Goal: Find specific page/section: Find specific page/section

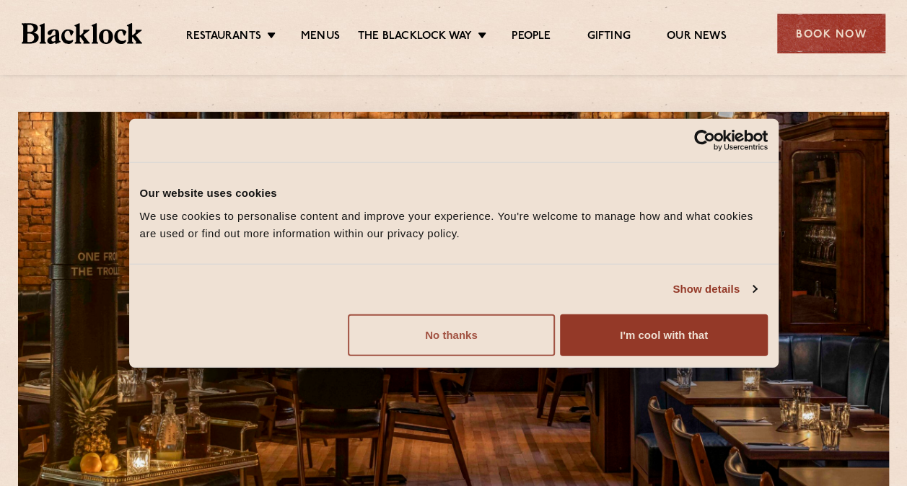
click at [478, 325] on button "No thanks" at bounding box center [451, 335] width 207 height 42
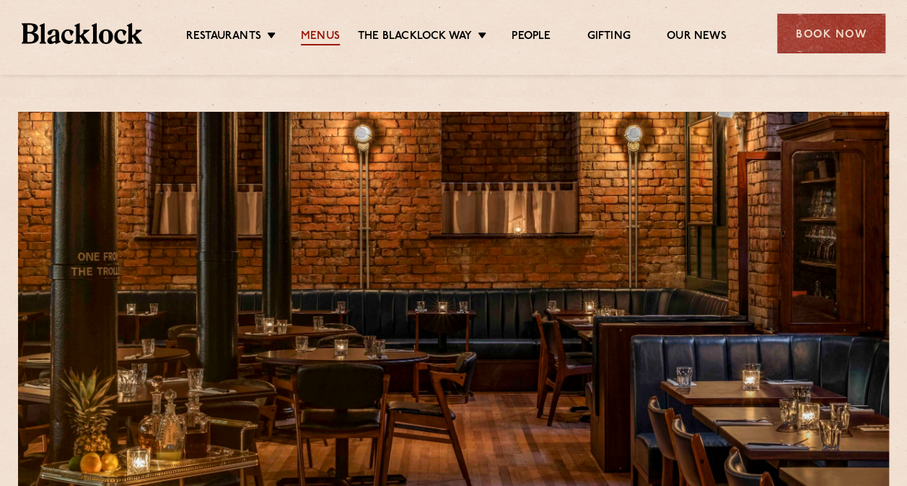
click at [317, 36] on link "Menus" at bounding box center [320, 38] width 39 height 16
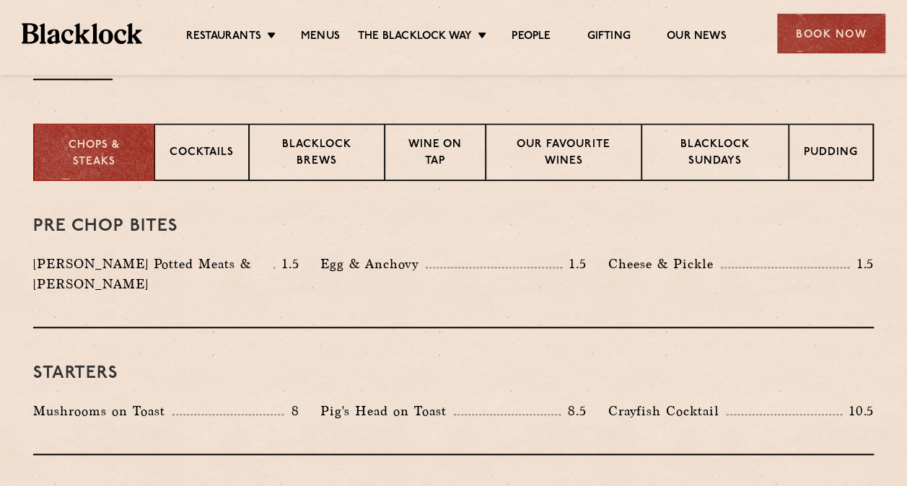
scroll to position [544, 0]
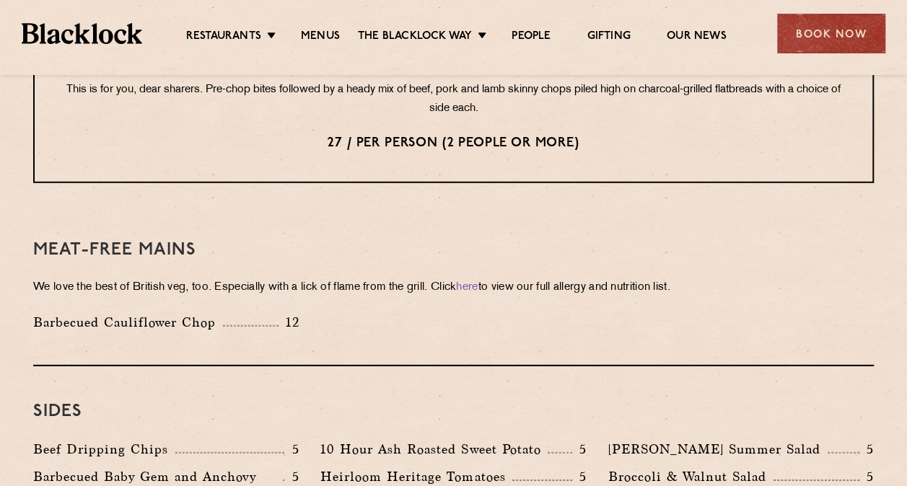
drag, startPoint x: 426, startPoint y: 292, endPoint x: 423, endPoint y: 268, distance: 24.8
click at [423, 268] on div "Meat-Free mains We love the best of British veg, too. Especially with a lick of…" at bounding box center [453, 286] width 841 height 162
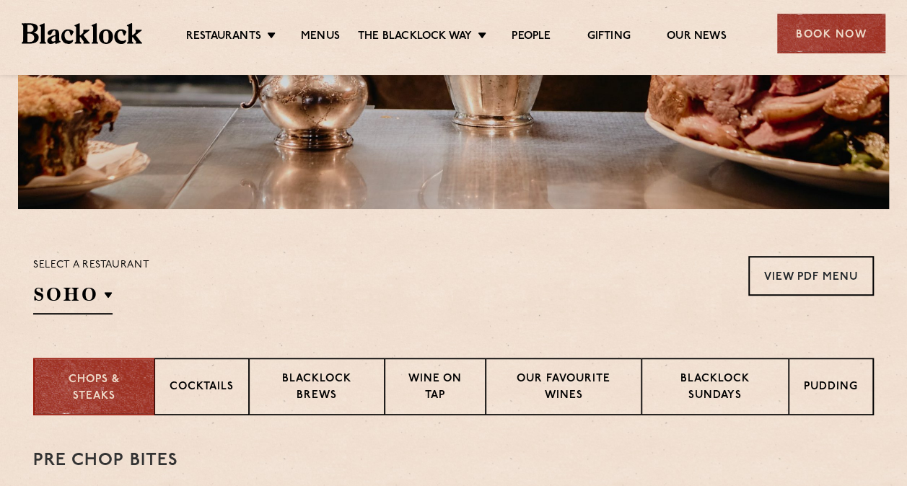
scroll to position [0, 0]
